Goal: Submit feedback/report problem

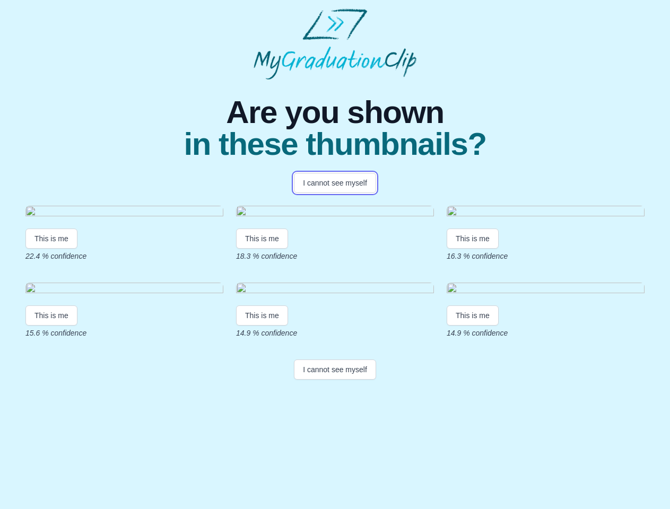
click at [335, 183] on button "I cannot see myself" at bounding box center [335, 183] width 82 height 20
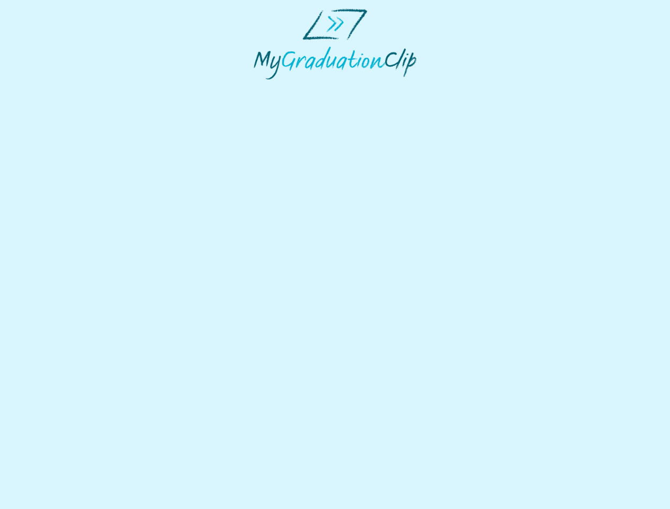
click at [51, 88] on html at bounding box center [335, 44] width 670 height 88
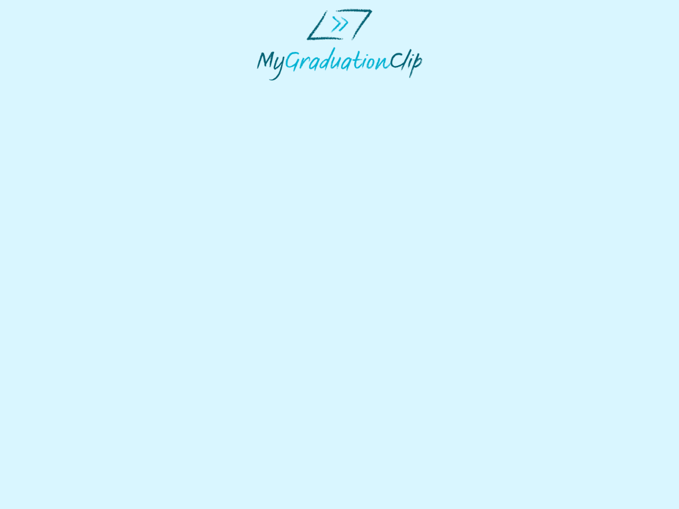
click at [264, 89] on html at bounding box center [339, 44] width 679 height 89
click at [475, 89] on html at bounding box center [339, 44] width 679 height 89
click at [51, 89] on html at bounding box center [339, 44] width 679 height 89
click at [264, 89] on html at bounding box center [339, 44] width 679 height 89
click at [475, 89] on html at bounding box center [339, 44] width 679 height 89
